Goal: Information Seeking & Learning: Compare options

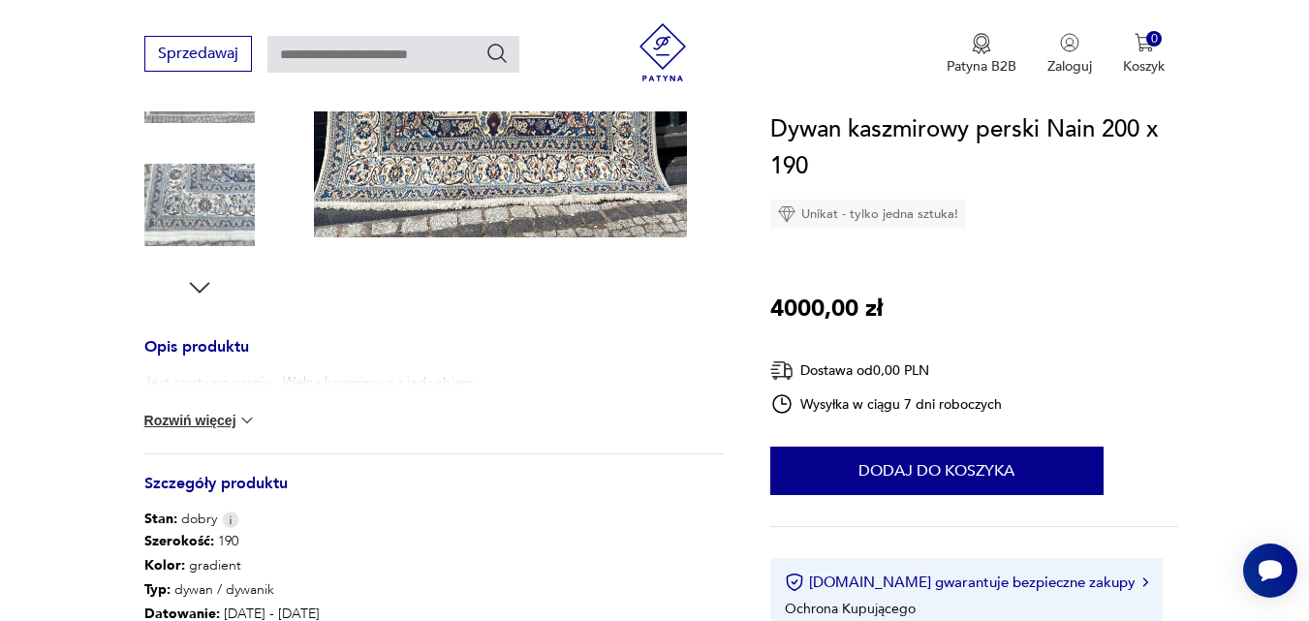
scroll to position [581, 0]
